Goal: Transaction & Acquisition: Purchase product/service

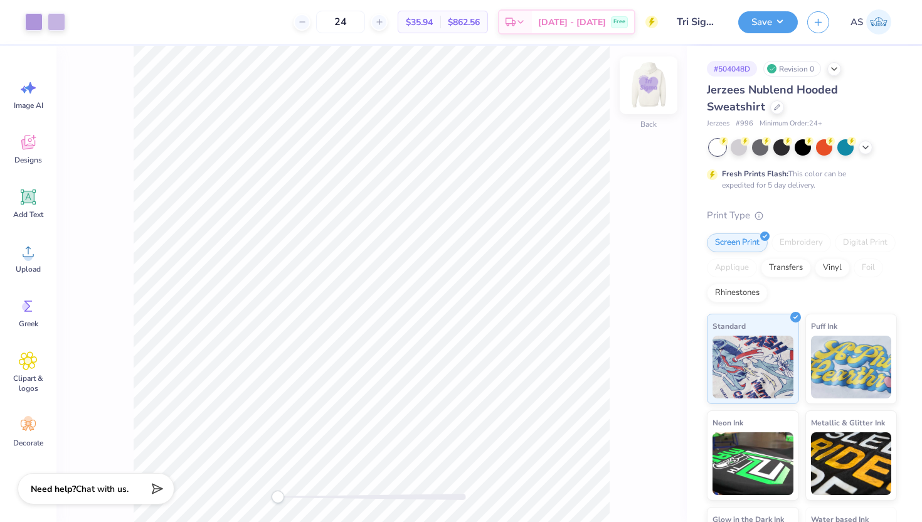
click at [646, 93] on img at bounding box center [648, 85] width 50 height 50
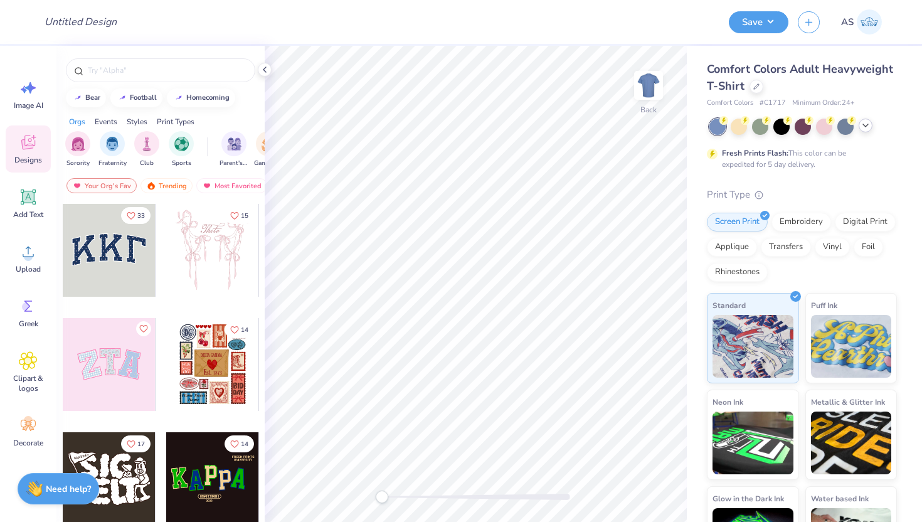
click at [865, 123] on icon at bounding box center [865, 125] width 10 height 10
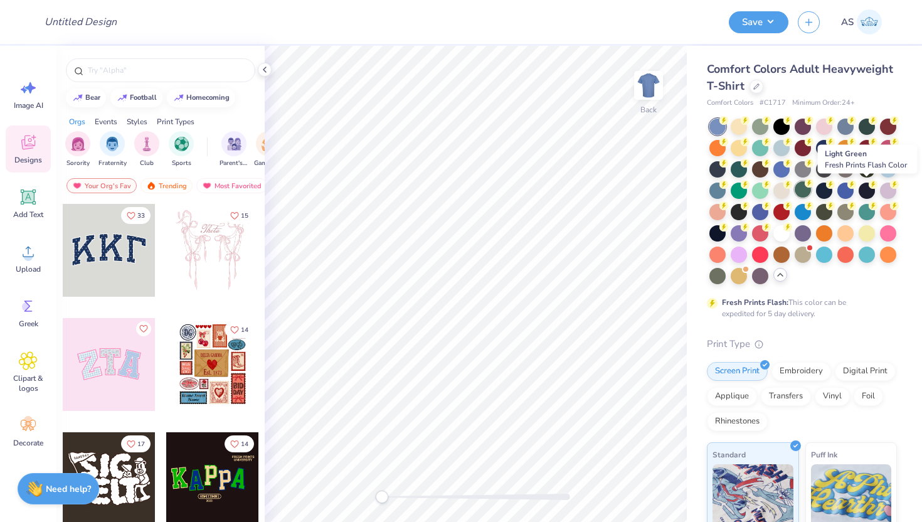
click at [811, 189] on div at bounding box center [803, 189] width 16 height 16
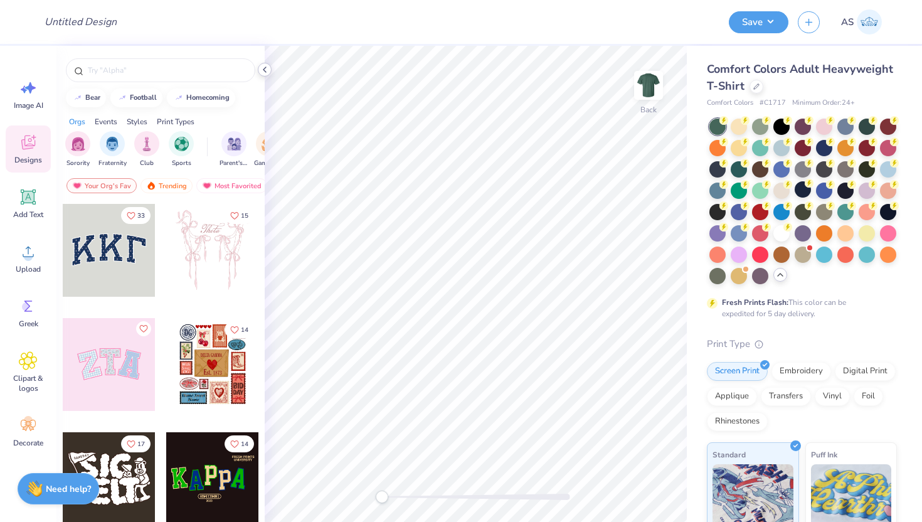
click at [266, 66] on icon at bounding box center [265, 70] width 10 height 10
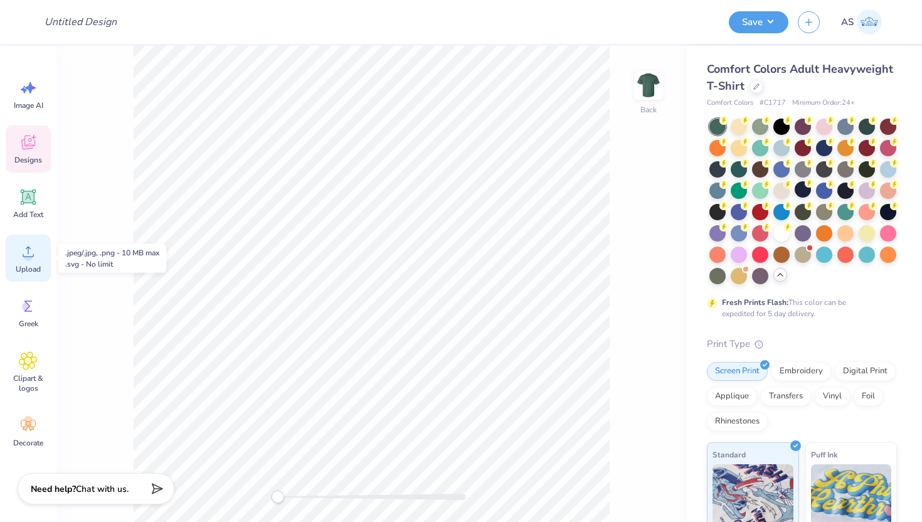
click at [39, 257] on div "Upload" at bounding box center [28, 258] width 45 height 47
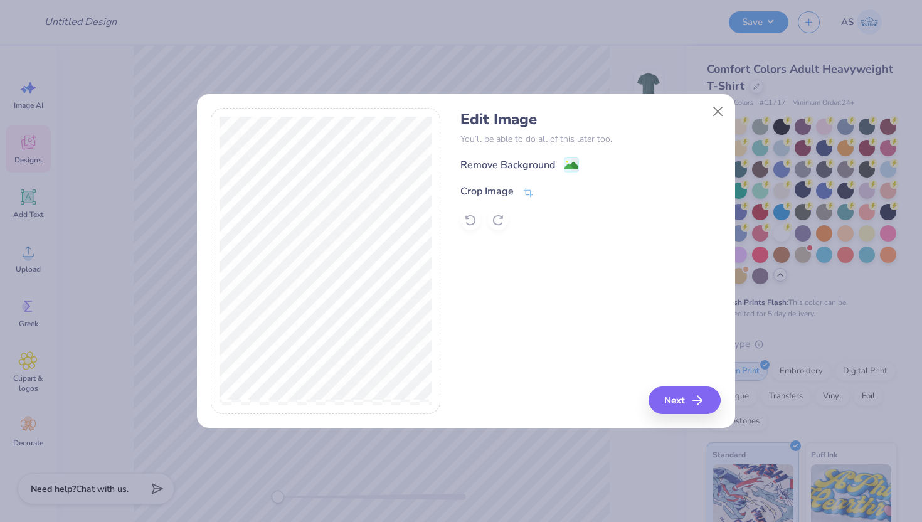
click at [579, 165] on div "Remove Background" at bounding box center [590, 165] width 260 height 16
click at [574, 164] on image at bounding box center [571, 167] width 14 height 14
click at [714, 114] on button "Close" at bounding box center [718, 111] width 24 height 24
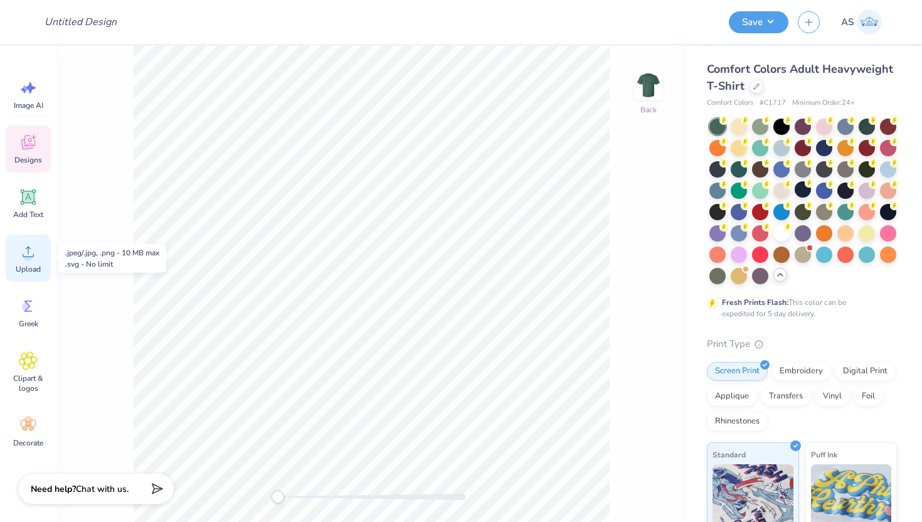
click at [32, 258] on icon at bounding box center [28, 251] width 19 height 19
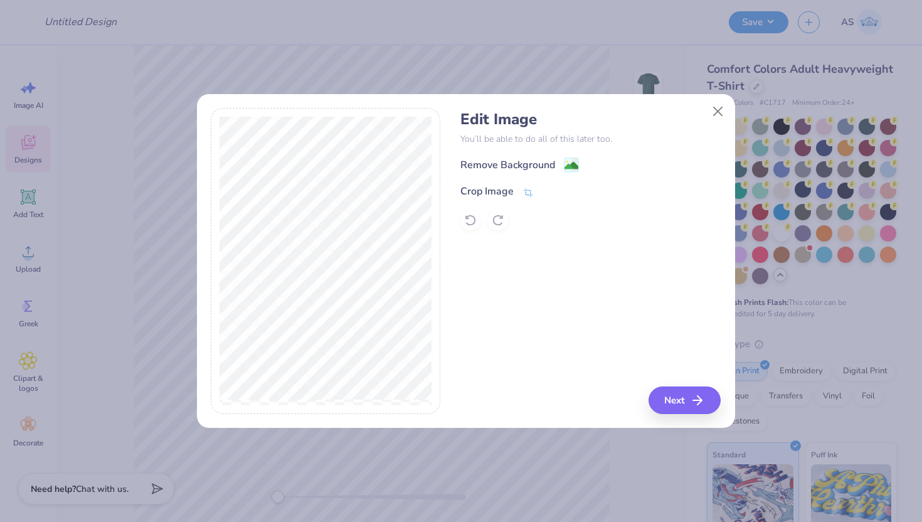
click at [581, 164] on div "Remove Background" at bounding box center [590, 165] width 260 height 16
click at [576, 165] on image at bounding box center [571, 167] width 14 height 14
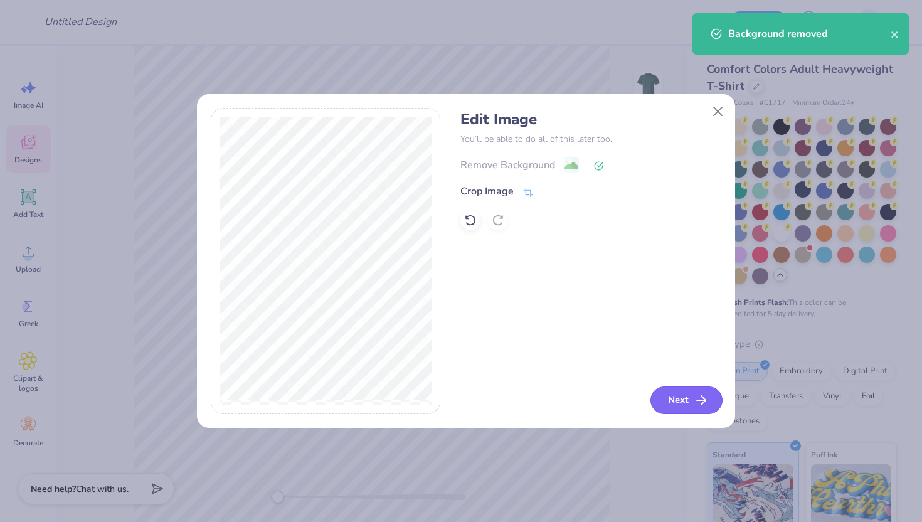
click at [671, 398] on button "Next" at bounding box center [686, 400] width 72 height 28
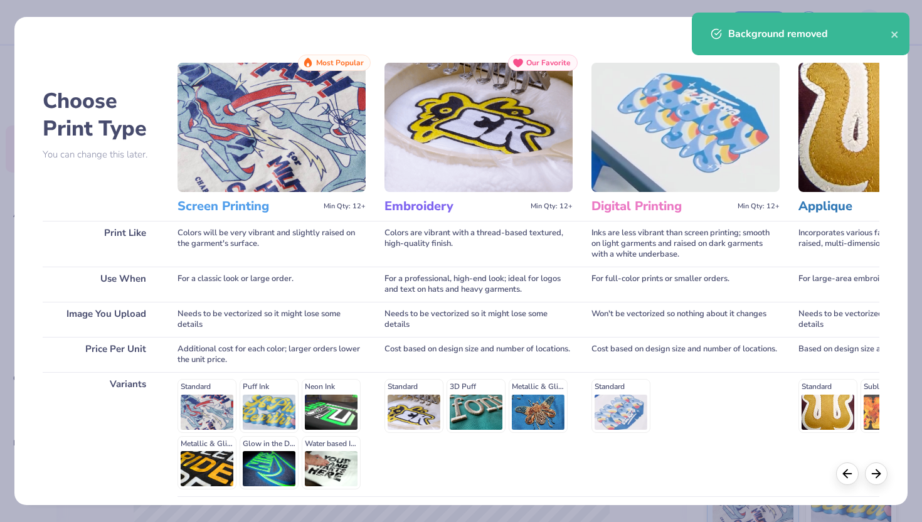
scroll to position [103, 0]
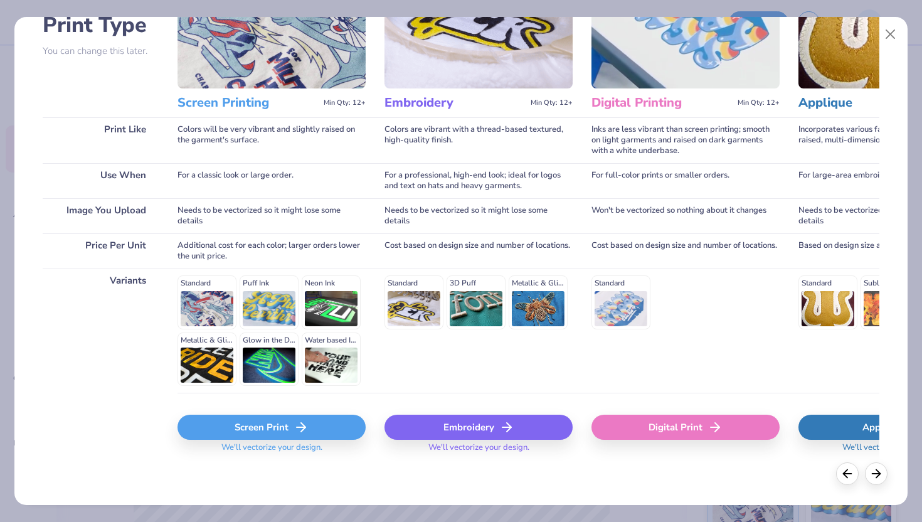
click at [297, 431] on icon at bounding box center [300, 427] width 15 height 15
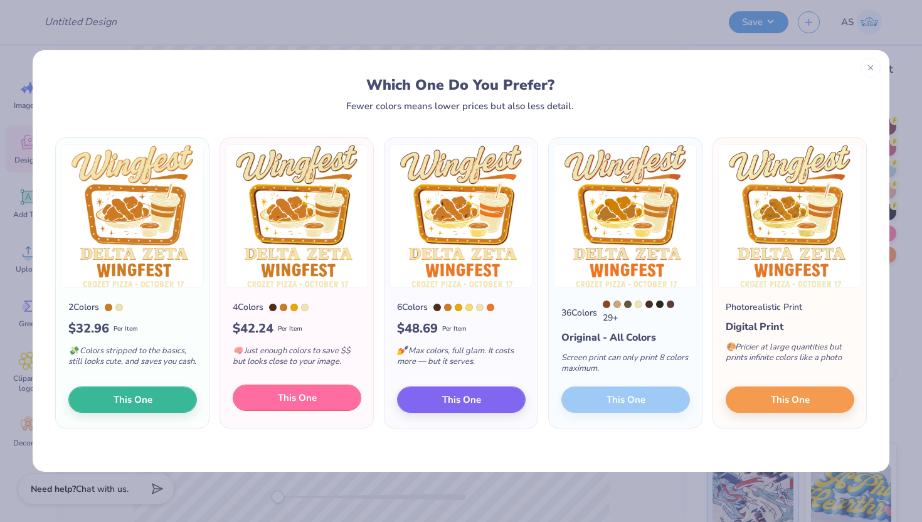
click at [331, 409] on button "This One" at bounding box center [297, 397] width 129 height 26
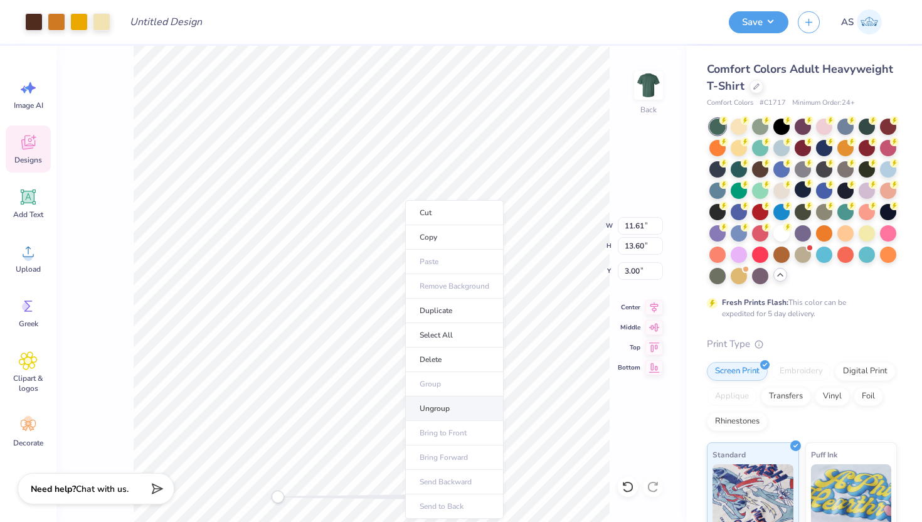
click at [448, 413] on li "Ungroup" at bounding box center [454, 408] width 98 height 24
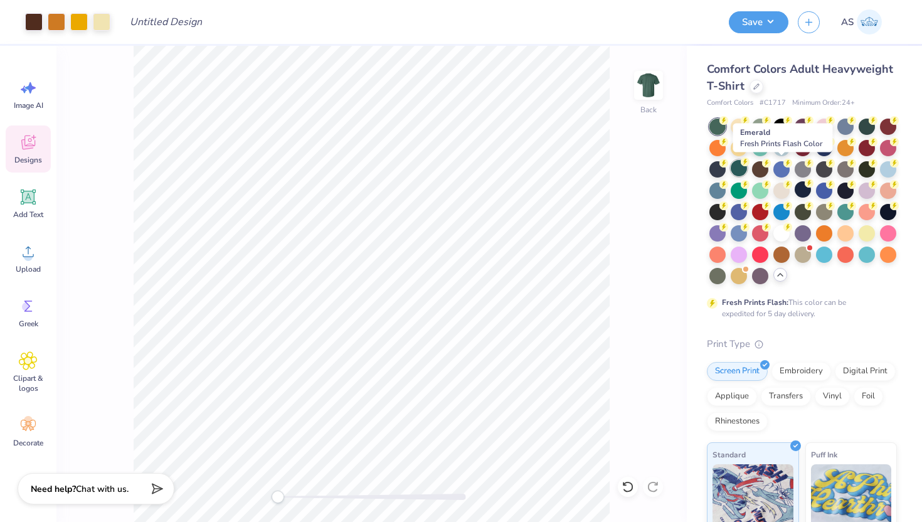
click at [747, 168] on div at bounding box center [739, 168] width 16 height 16
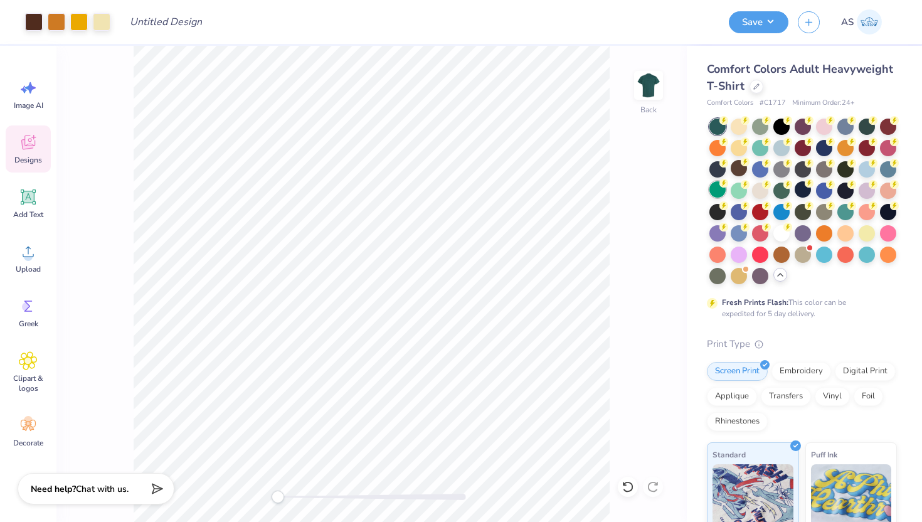
click at [726, 192] on div at bounding box center [717, 189] width 16 height 16
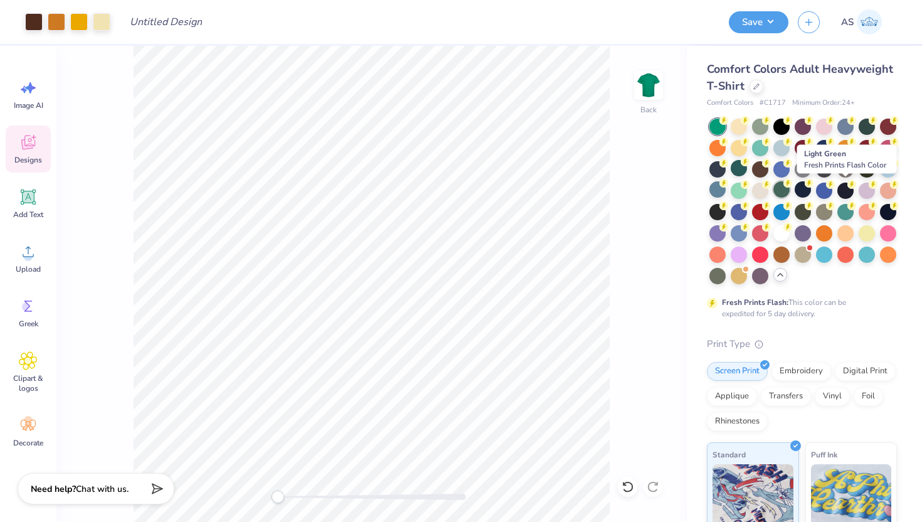
click at [790, 189] on div at bounding box center [781, 189] width 16 height 16
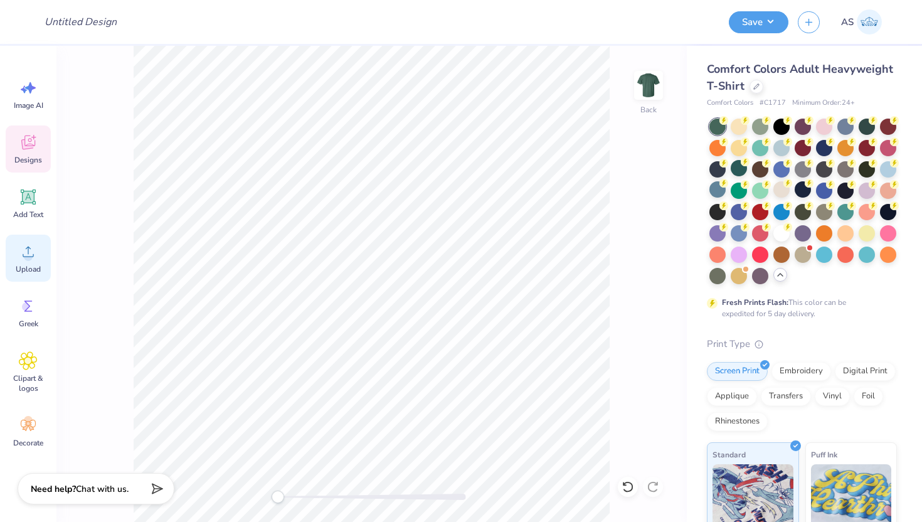
click at [35, 266] on span "Upload" at bounding box center [28, 269] width 25 height 10
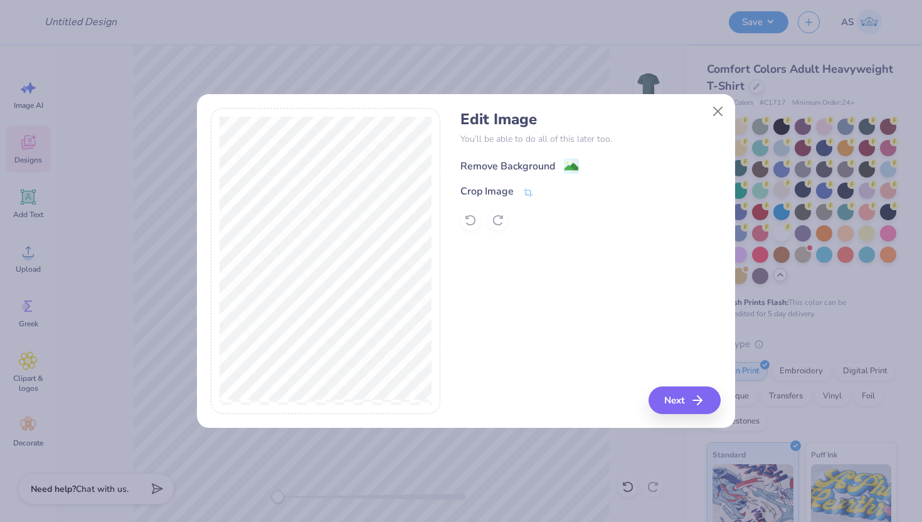
click at [574, 158] on span at bounding box center [571, 166] width 15 height 16
click at [717, 114] on button "Close" at bounding box center [718, 111] width 24 height 24
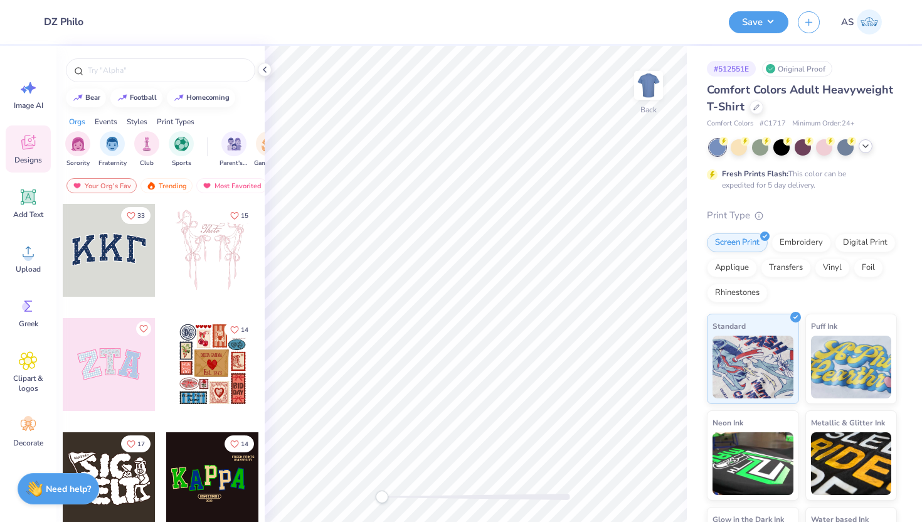
click at [862, 148] on icon at bounding box center [865, 146] width 10 height 10
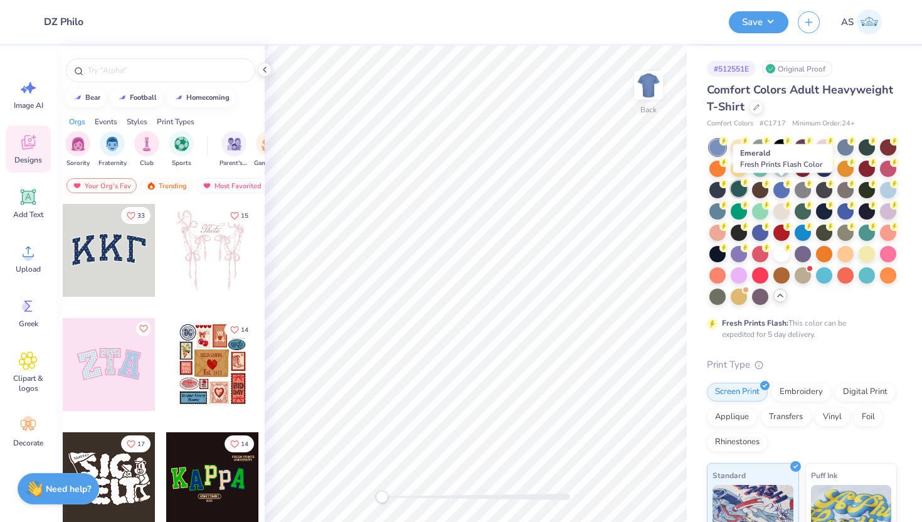
click at [747, 193] on div at bounding box center [739, 189] width 16 height 16
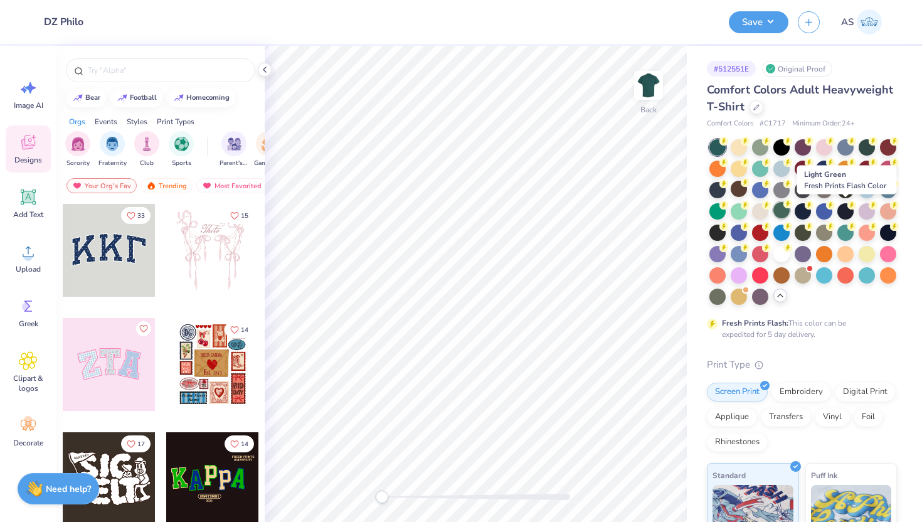
click at [790, 208] on div at bounding box center [781, 210] width 16 height 16
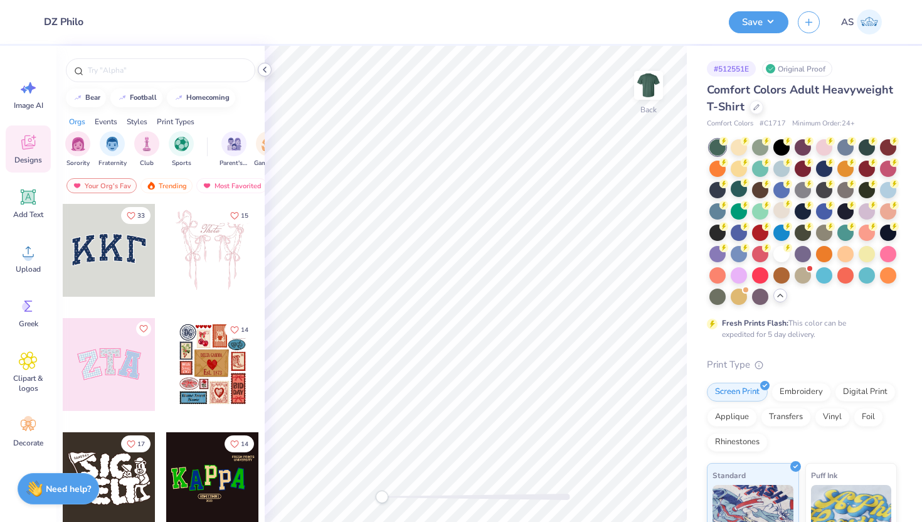
click at [267, 70] on icon at bounding box center [265, 70] width 10 height 10
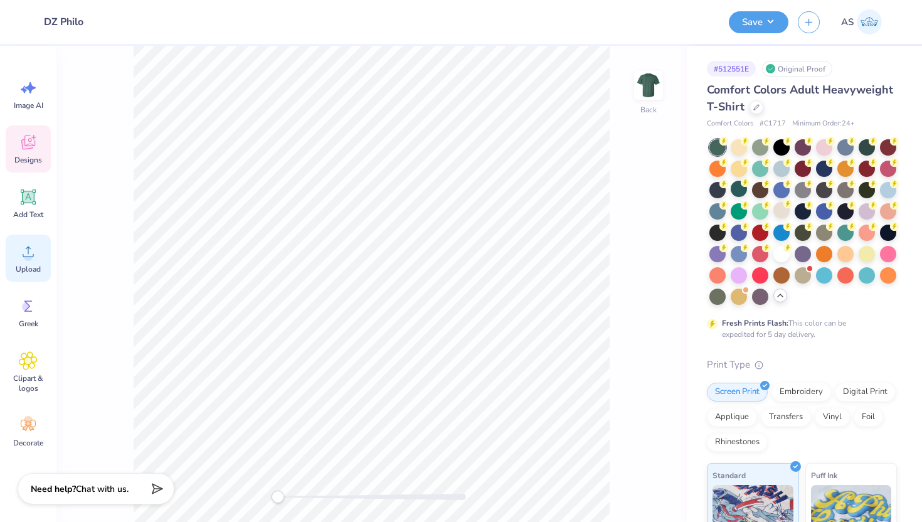
click at [29, 260] on circle at bounding box center [28, 256] width 9 height 9
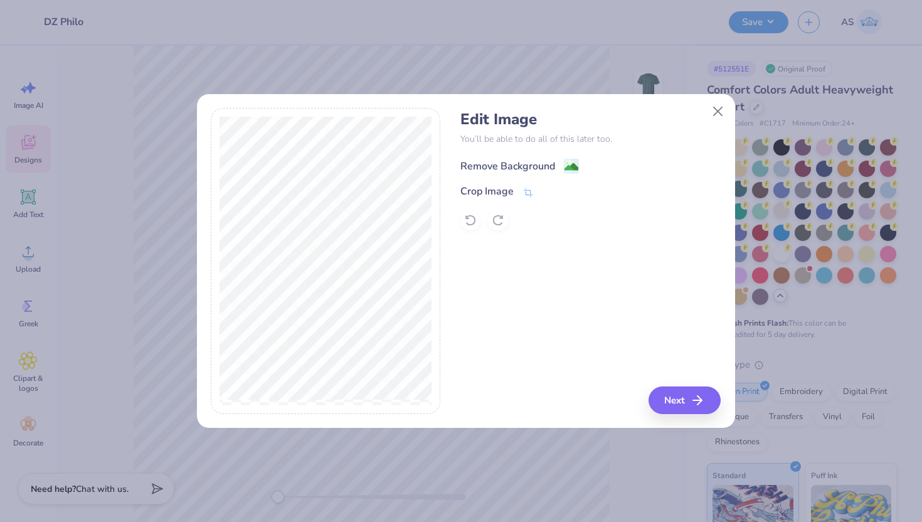
click at [578, 164] on rect at bounding box center [571, 166] width 14 height 14
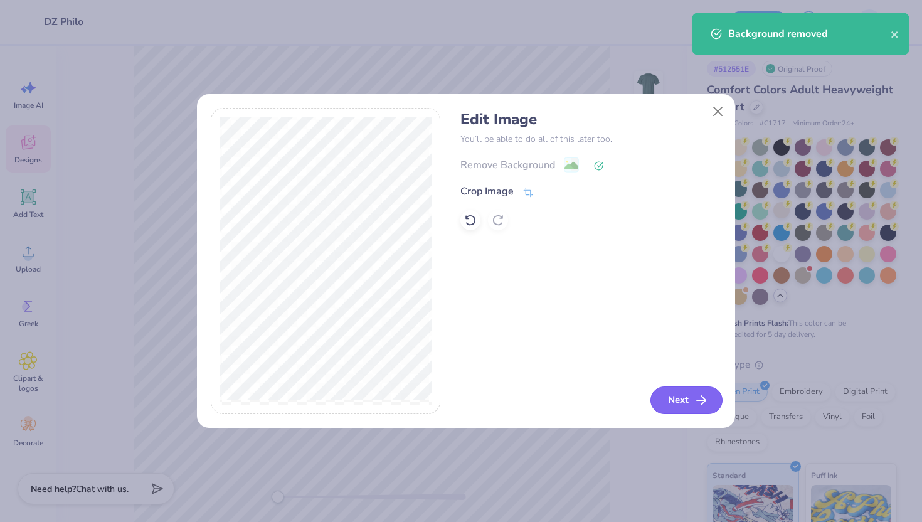
click at [684, 403] on button "Next" at bounding box center [686, 400] width 72 height 28
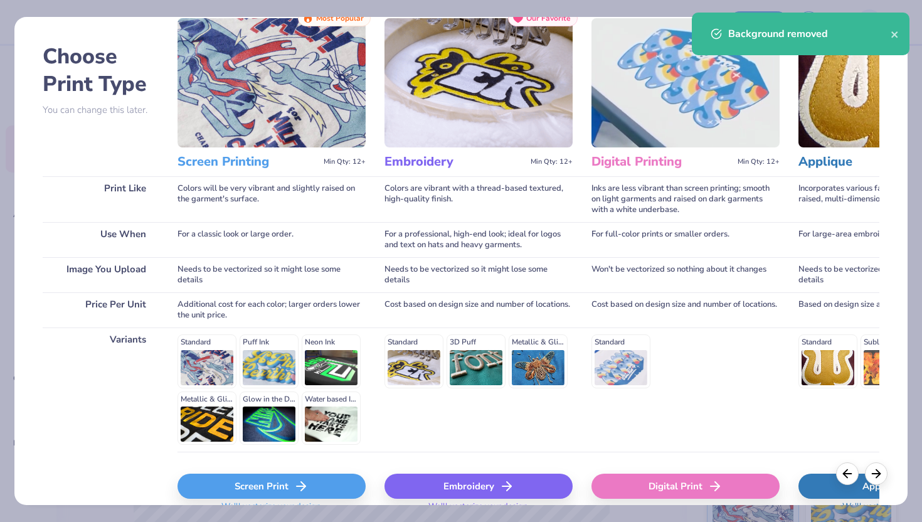
scroll to position [103, 0]
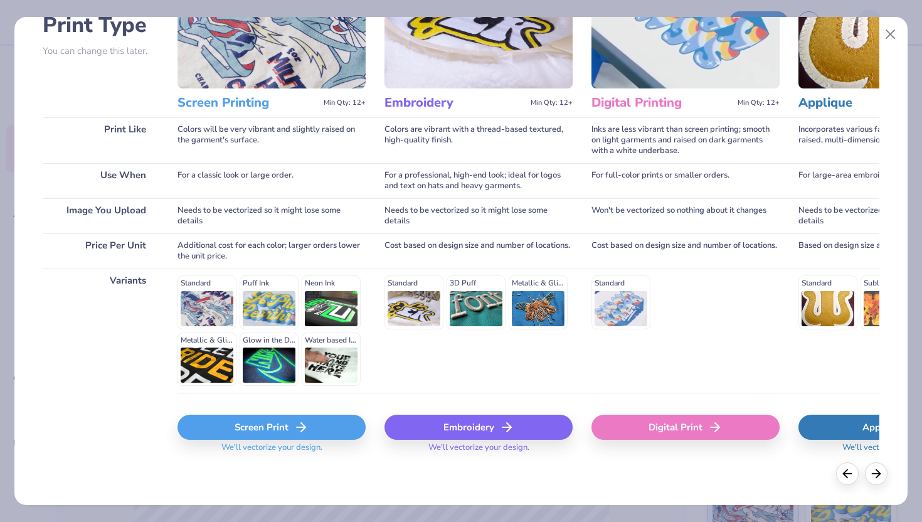
click at [210, 306] on div "Standard Puff Ink Neon Ink Metallic & Glitter Ink Glow in the Dark Ink Water ba…" at bounding box center [271, 330] width 188 height 110
click at [287, 422] on div "Screen Print" at bounding box center [271, 427] width 188 height 25
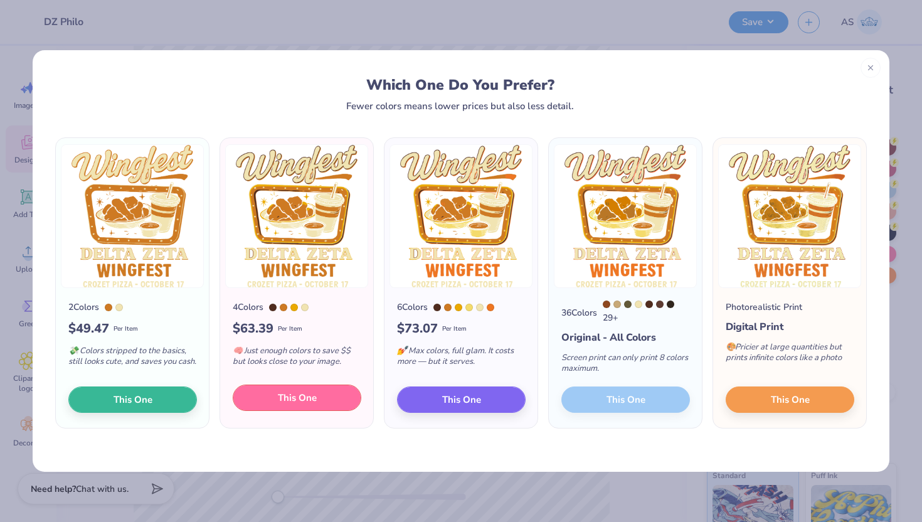
click at [320, 398] on button "This One" at bounding box center [297, 397] width 129 height 26
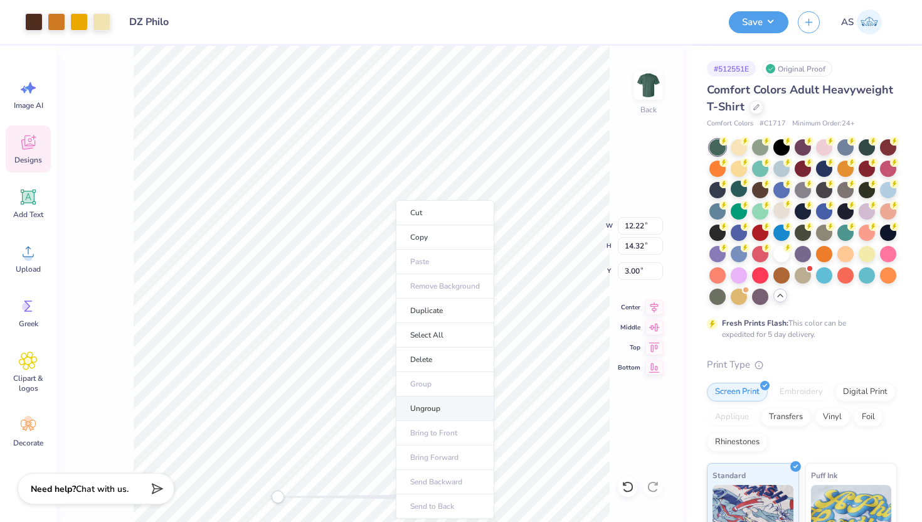
click at [417, 401] on li "Ungroup" at bounding box center [445, 408] width 98 height 24
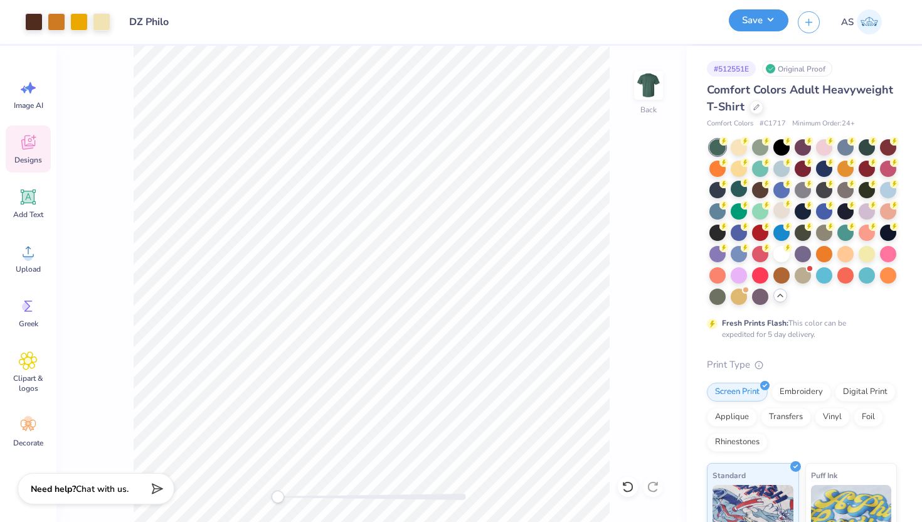
click at [736, 21] on button "Save" at bounding box center [759, 20] width 60 height 22
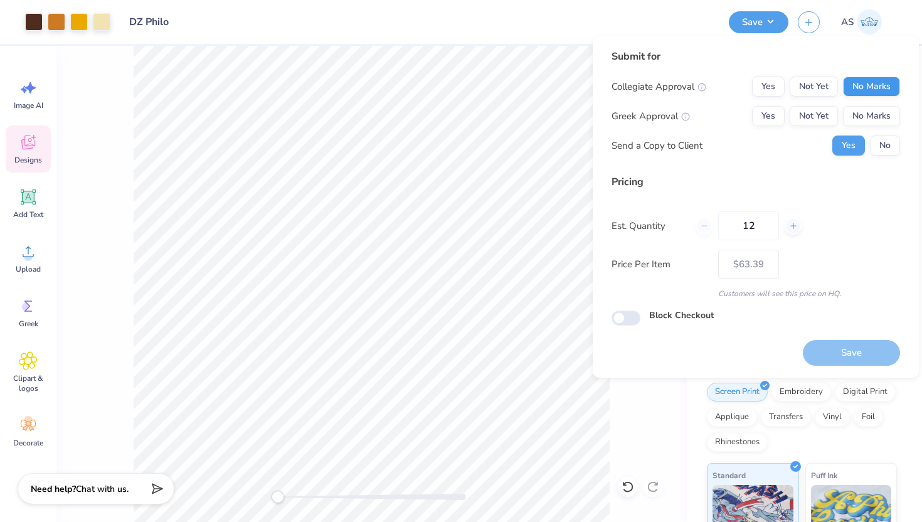
click at [858, 88] on button "No Marks" at bounding box center [871, 87] width 57 height 20
click at [862, 107] on button "No Marks" at bounding box center [871, 116] width 57 height 20
click at [878, 135] on button "No" at bounding box center [885, 145] width 30 height 20
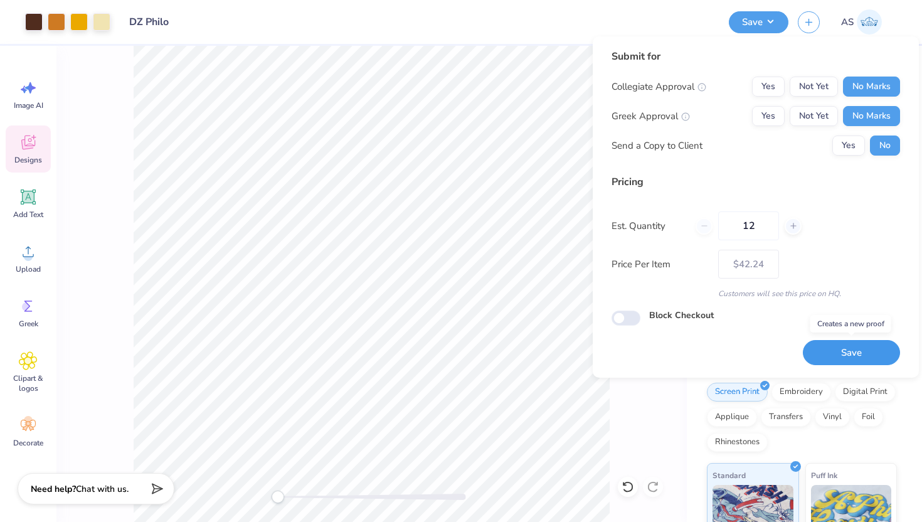
click at [841, 350] on button "Save" at bounding box center [851, 353] width 97 height 26
type input "– –"
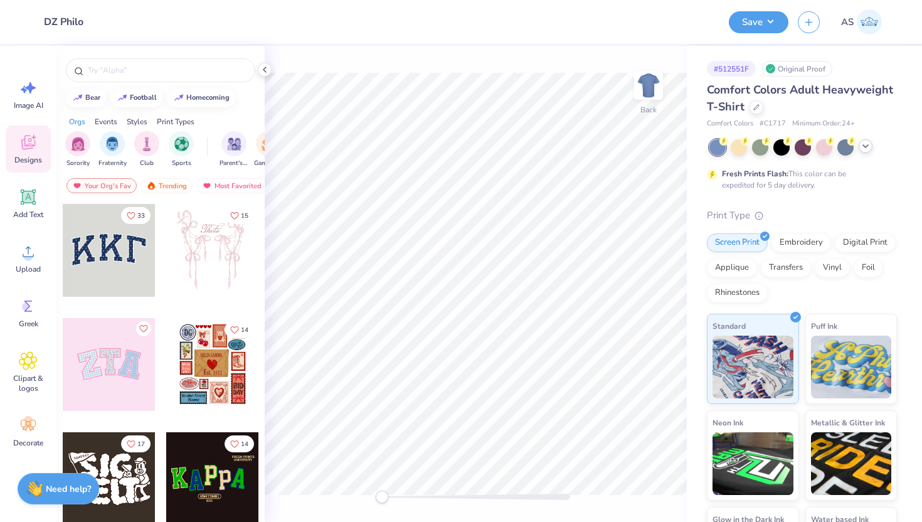
click at [866, 152] on div at bounding box center [866, 146] width 14 height 14
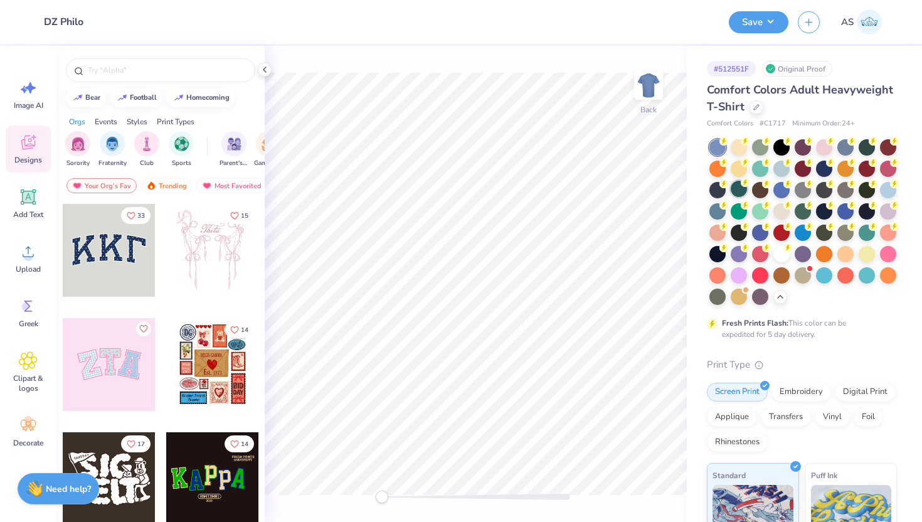
click at [747, 187] on div at bounding box center [739, 189] width 16 height 16
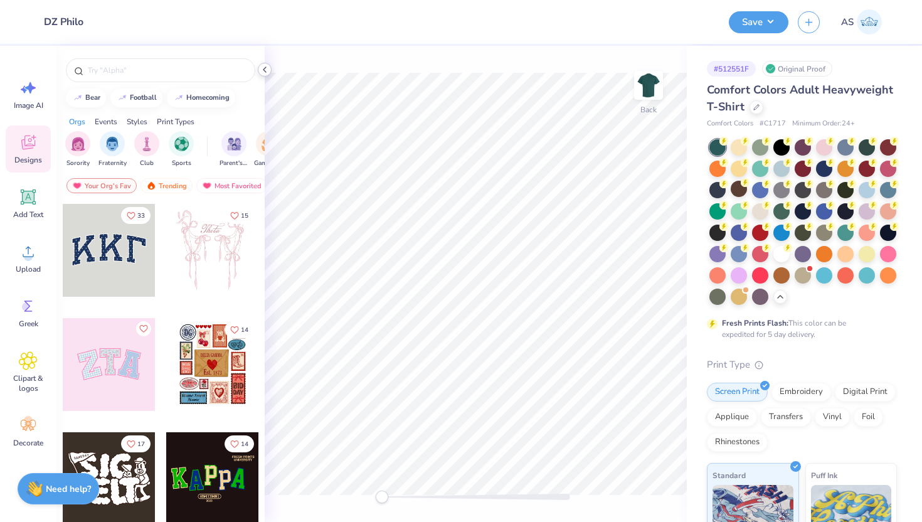
click at [268, 66] on icon at bounding box center [265, 70] width 10 height 10
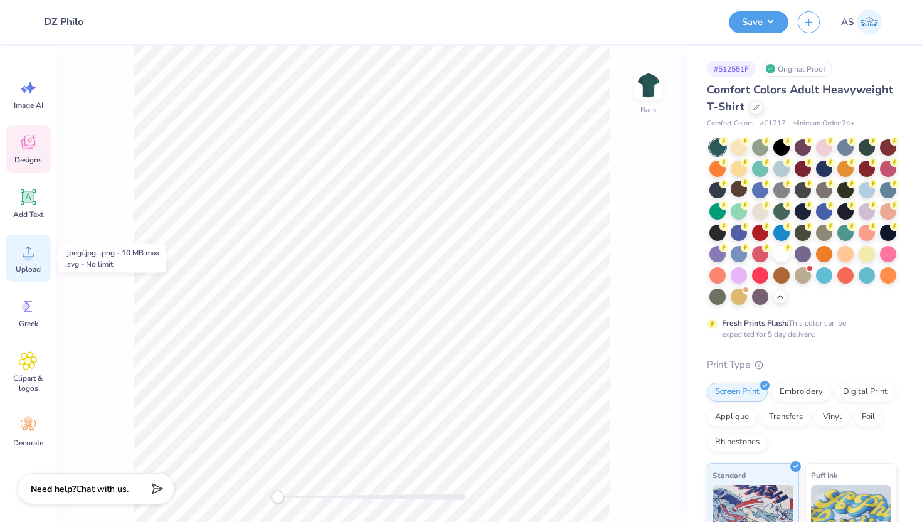
click at [30, 254] on circle at bounding box center [28, 256] width 9 height 9
click at [32, 255] on icon at bounding box center [28, 251] width 19 height 19
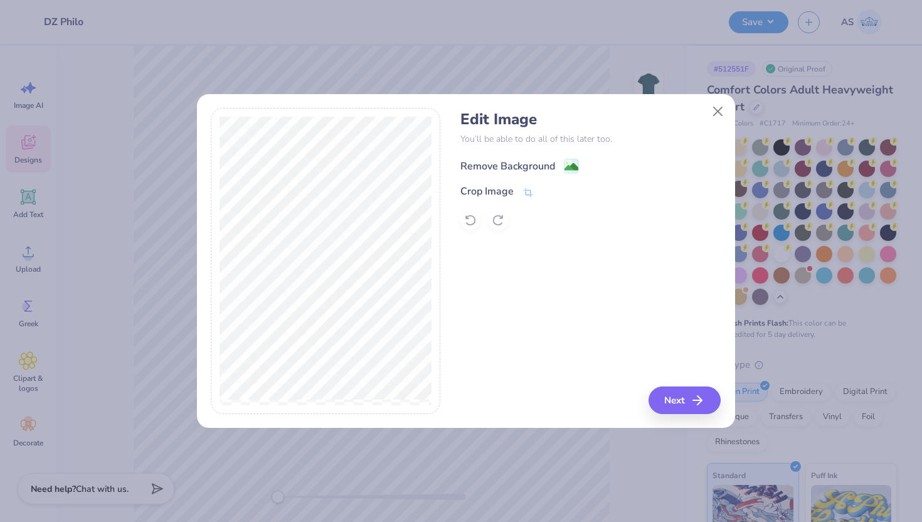
click at [570, 162] on image at bounding box center [571, 167] width 14 height 14
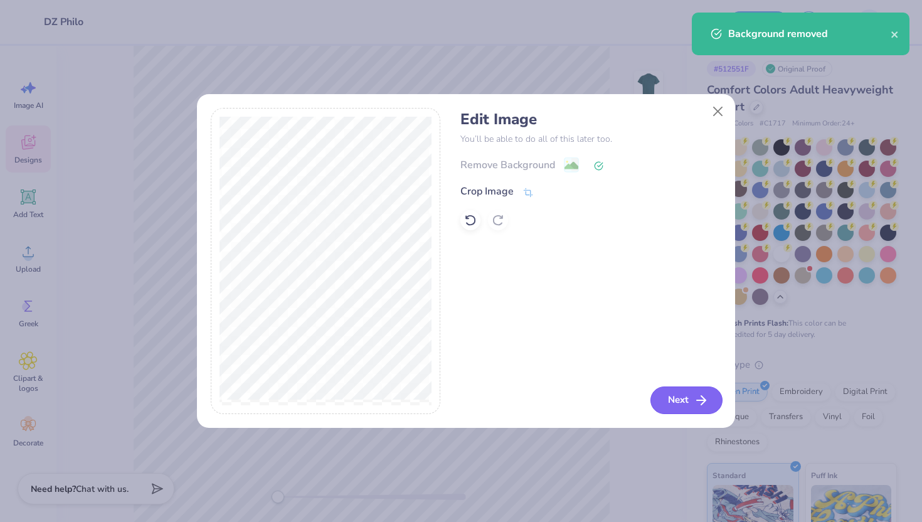
click at [682, 393] on button "Next" at bounding box center [686, 400] width 72 height 28
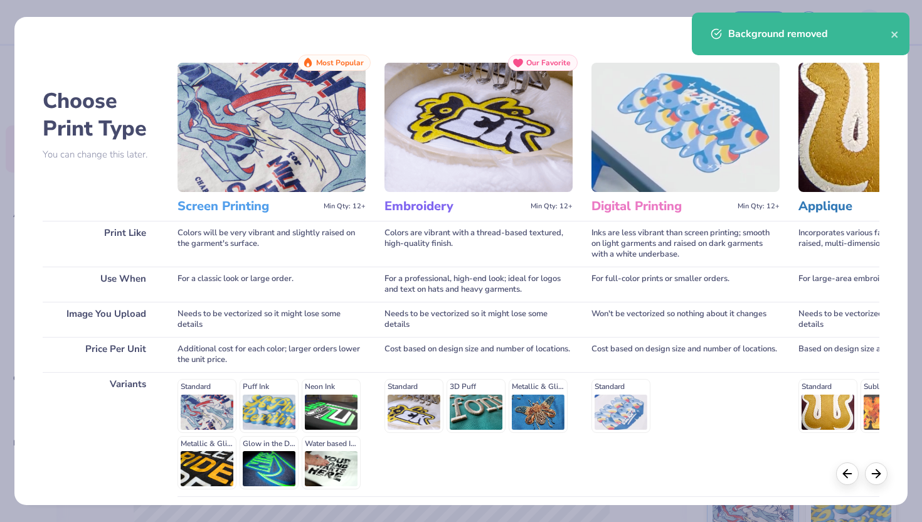
scroll to position [103, 0]
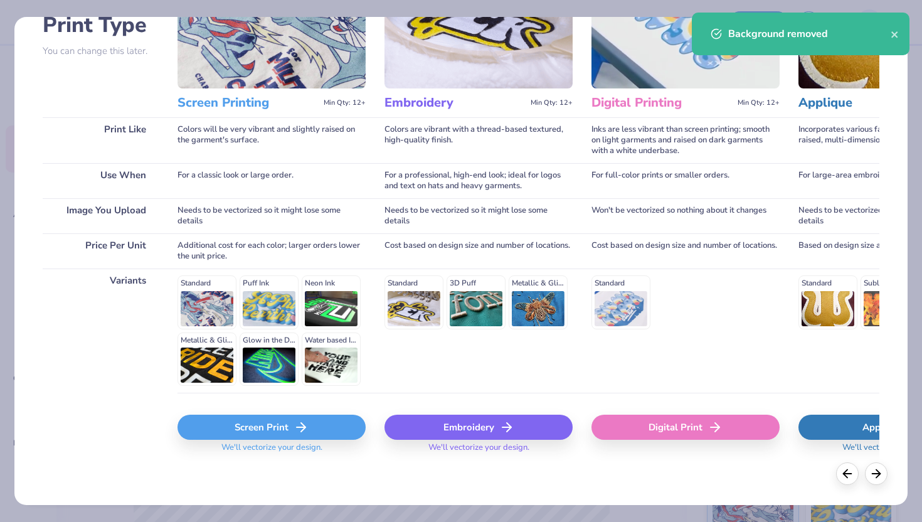
click at [292, 428] on div "Screen Print" at bounding box center [271, 427] width 188 height 25
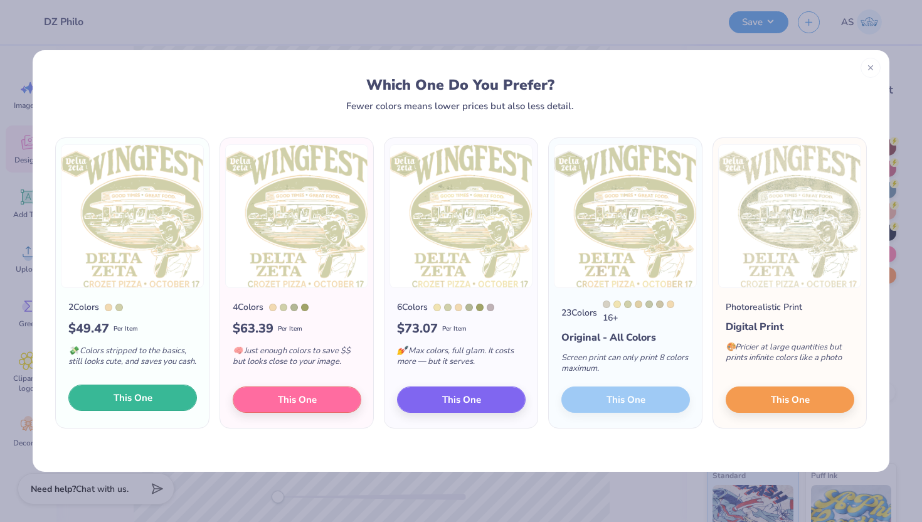
click at [141, 396] on span "This One" at bounding box center [133, 398] width 39 height 14
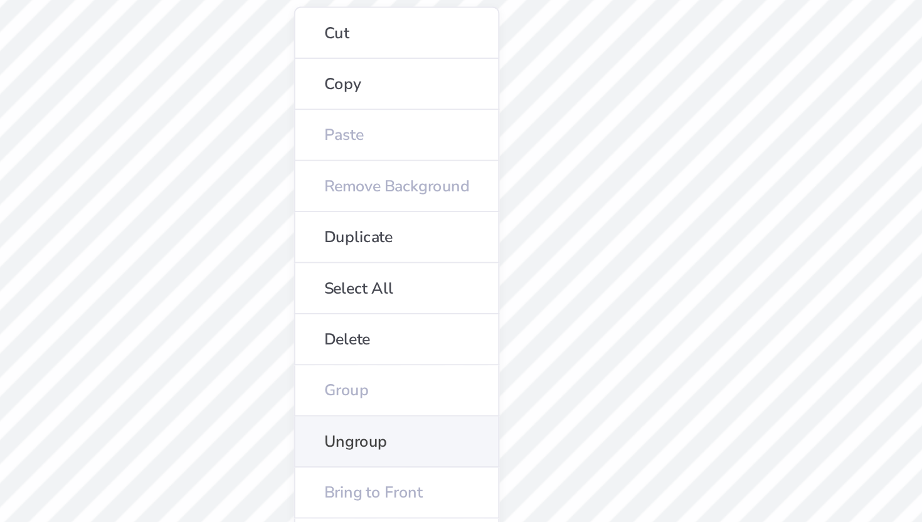
click at [320, 299] on li "Ungroup" at bounding box center [335, 304] width 98 height 24
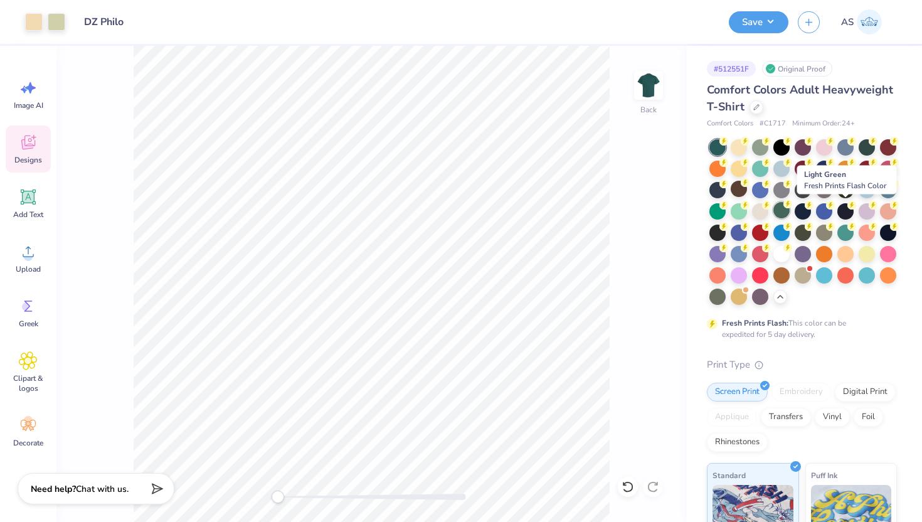
click at [790, 210] on div at bounding box center [781, 210] width 16 height 16
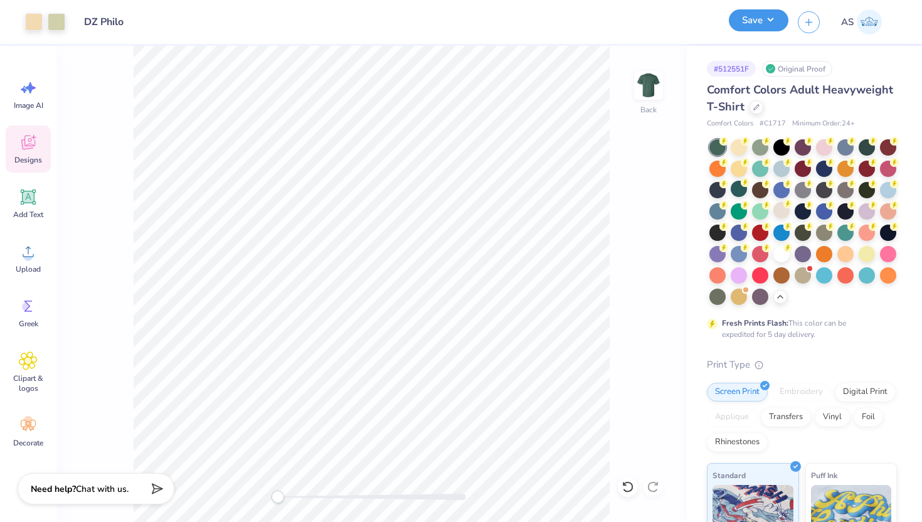
click at [753, 26] on button "Save" at bounding box center [759, 20] width 60 height 22
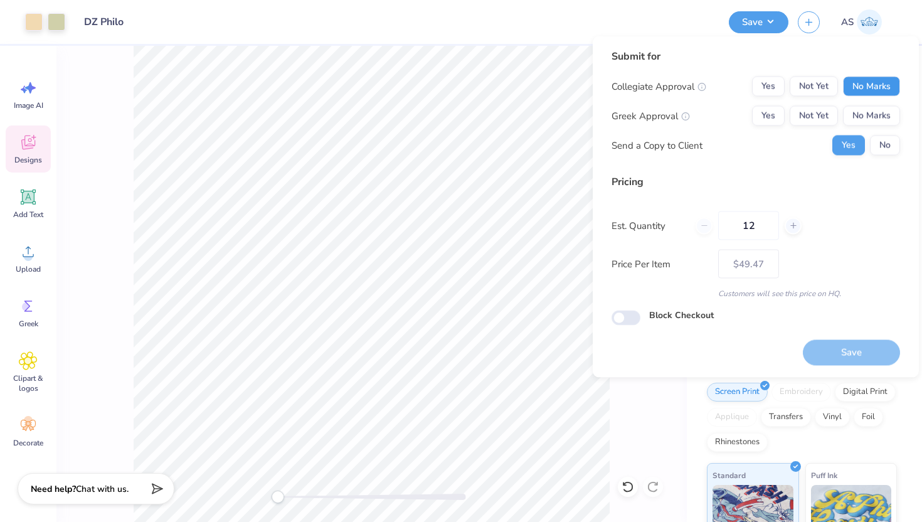
click at [863, 86] on button "No Marks" at bounding box center [871, 87] width 57 height 20
click at [862, 116] on button "No Marks" at bounding box center [871, 116] width 57 height 20
click at [871, 134] on div "Collegiate Approval Yes Not Yet No Marks Greek Approval Yes Not Yet No Marks Se…" at bounding box center [755, 116] width 288 height 79
click at [875, 145] on button "No" at bounding box center [885, 145] width 30 height 20
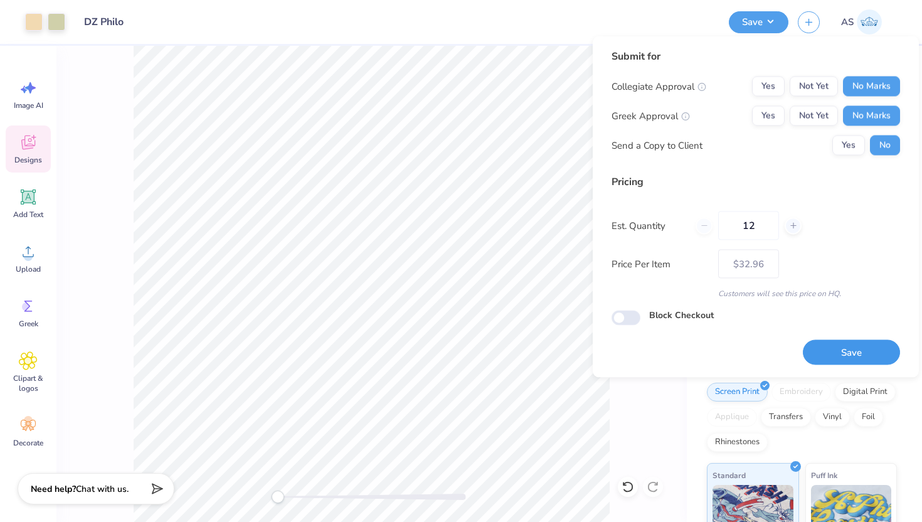
click at [842, 348] on button "Save" at bounding box center [851, 352] width 97 height 26
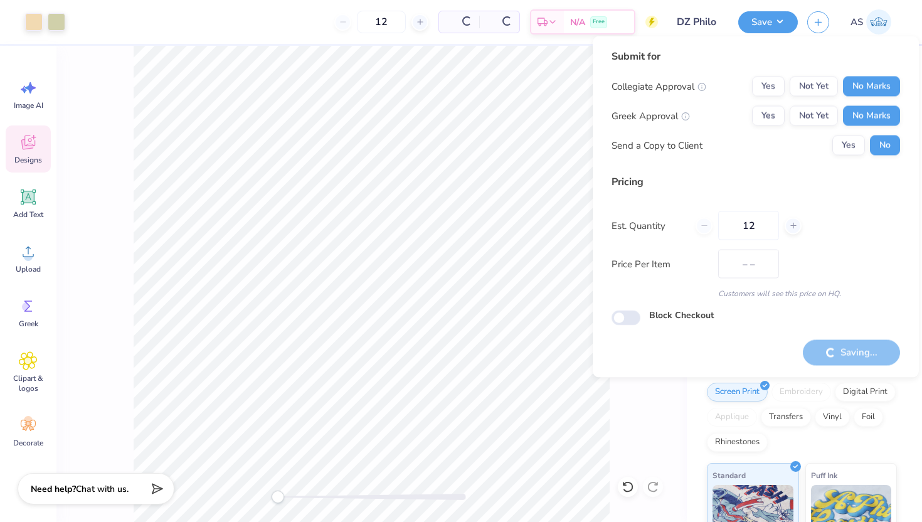
type input "$32.96"
